Goal: Information Seeking & Learning: Learn about a topic

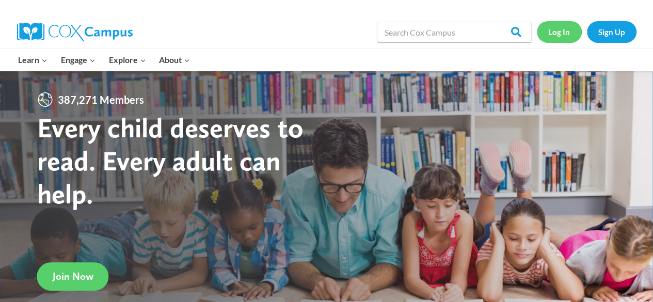
click at [553, 27] on link "Log In" at bounding box center [559, 31] width 45 height 21
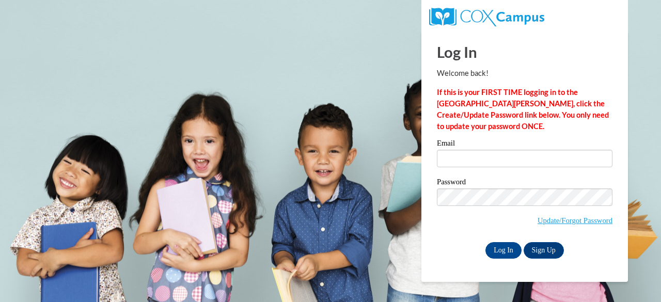
click at [487, 171] on div "Email" at bounding box center [525, 157] width 176 height 36
click at [488, 161] on input "Email" at bounding box center [525, 159] width 176 height 18
type input "williamsbrittney739@gmail.com"
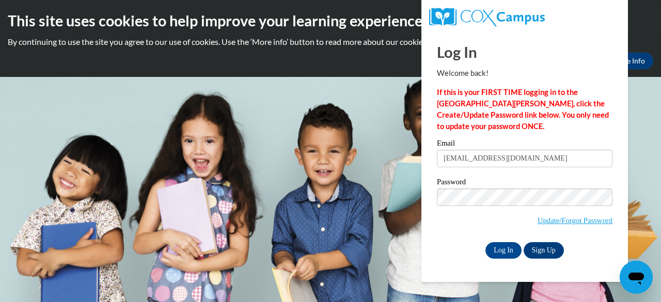
click at [444, 235] on div "Password Update/Forgot Password" at bounding box center [525, 208] width 176 height 61
click at [508, 258] on div "Log In Welcome back! If this is your FIRST TIME logging in to the NEW Cox Campu…" at bounding box center [524, 156] width 222 height 251
click at [507, 247] on input "Log In" at bounding box center [503, 250] width 36 height 17
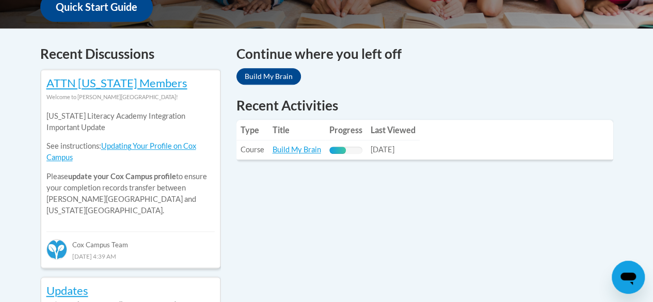
scroll to position [416, 0]
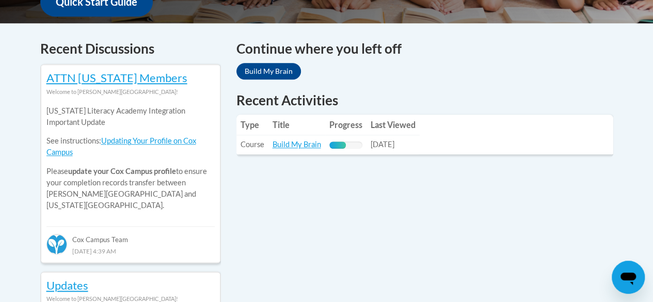
drag, startPoint x: 659, startPoint y: 63, endPoint x: 660, endPoint y: 145, distance: 81.6
click at [330, 139] on td "Progress: 50% Complete" at bounding box center [345, 144] width 41 height 19
click at [292, 146] on link "Build My Brain" at bounding box center [297, 144] width 49 height 9
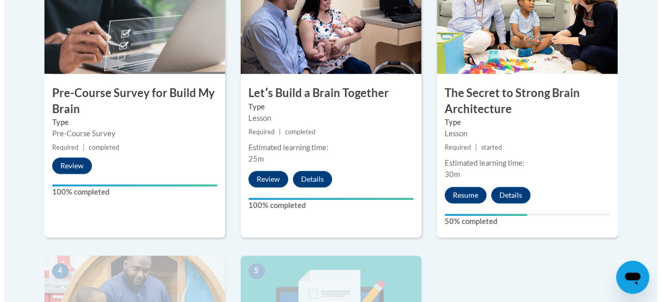
scroll to position [393, 0]
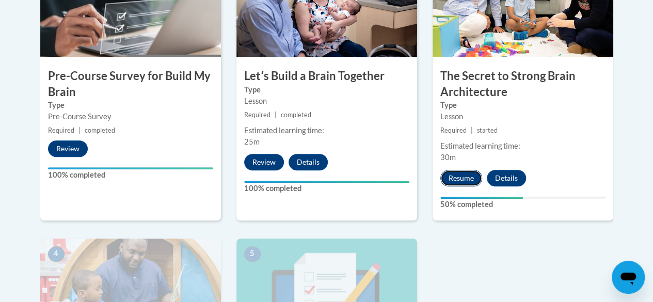
click at [473, 179] on button "Resume" at bounding box center [461, 178] width 42 height 17
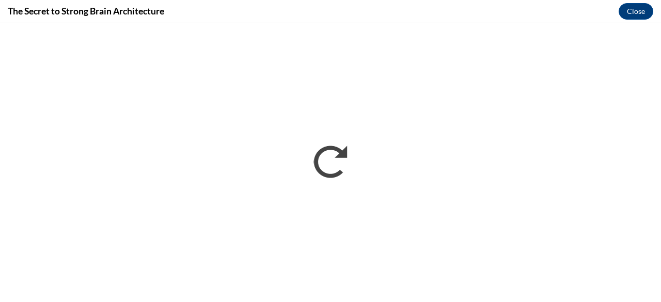
scroll to position [0, 0]
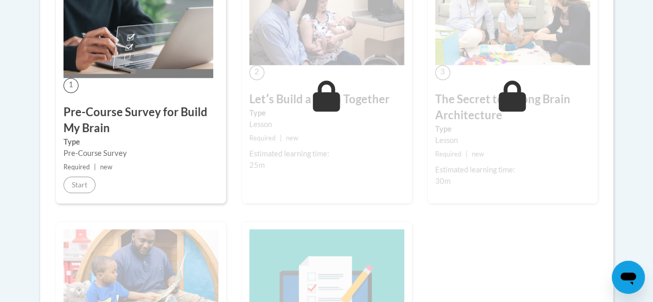
scroll to position [336, 0]
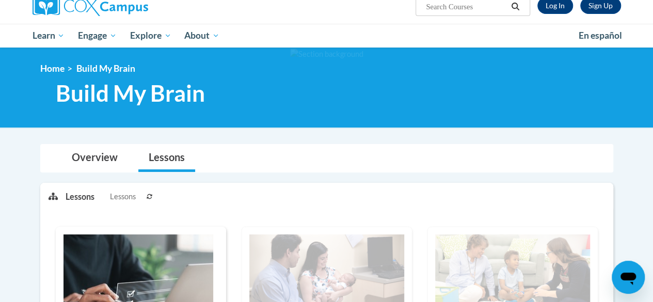
scroll to position [91, 0]
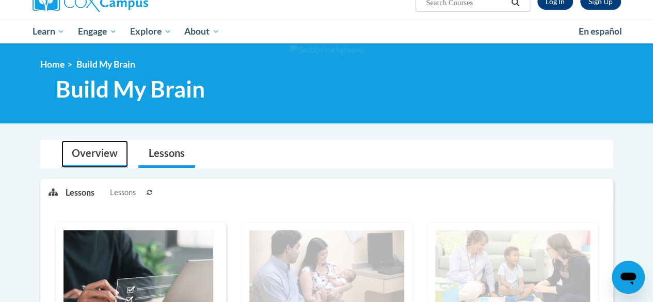
click at [106, 147] on link "Overview" at bounding box center [94, 153] width 67 height 27
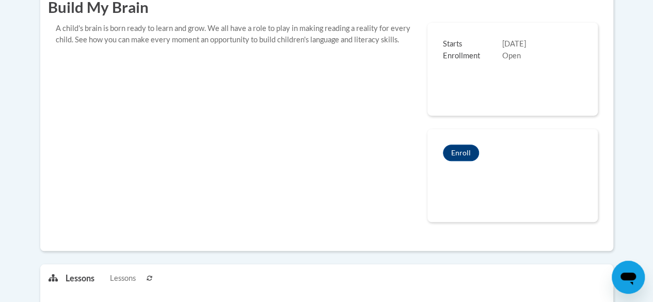
scroll to position [296, 0]
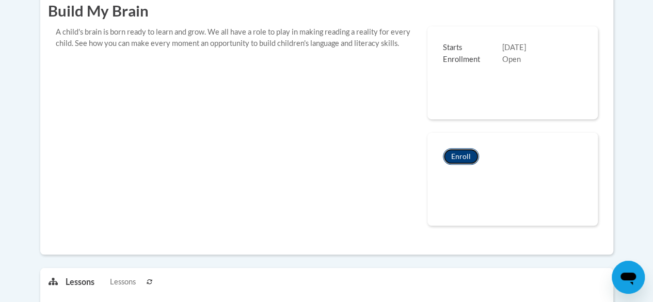
click at [460, 150] on button "Enroll" at bounding box center [461, 156] width 36 height 17
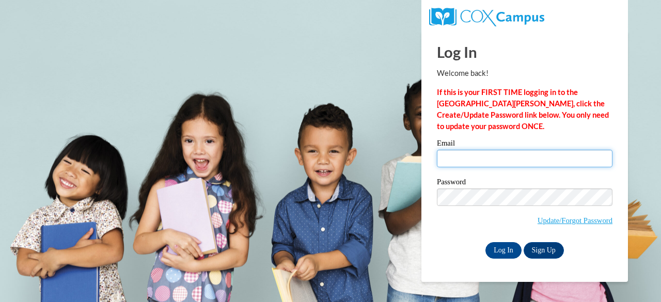
click at [454, 161] on input "Email" at bounding box center [525, 159] width 176 height 18
type input "williamsbrittney739@gmail.com"
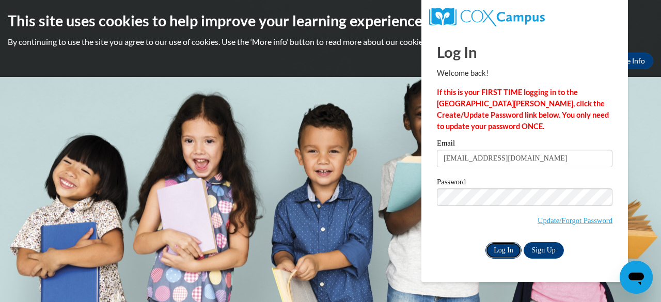
click at [499, 250] on input "Log In" at bounding box center [503, 250] width 36 height 17
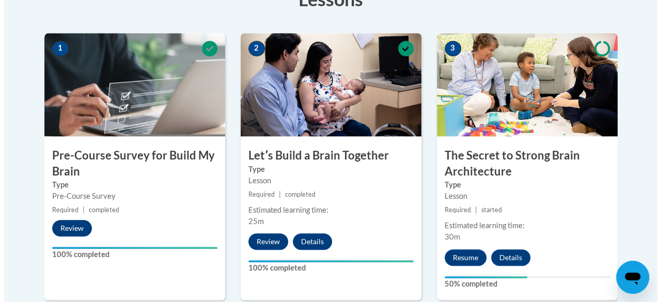
scroll to position [375, 0]
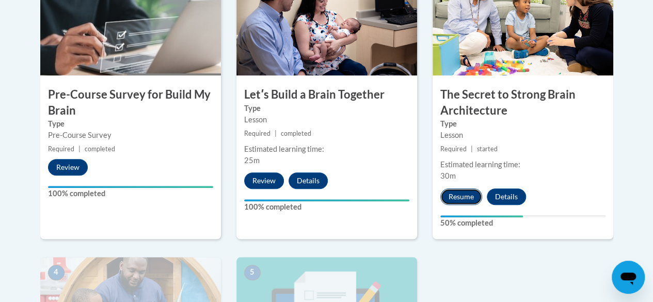
click at [459, 201] on button "Resume" at bounding box center [461, 196] width 42 height 17
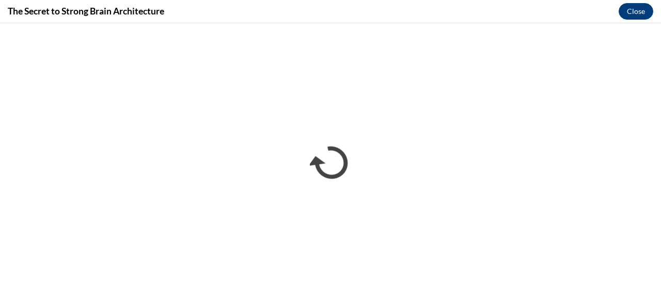
scroll to position [0, 0]
